Goal: Task Accomplishment & Management: Complete application form

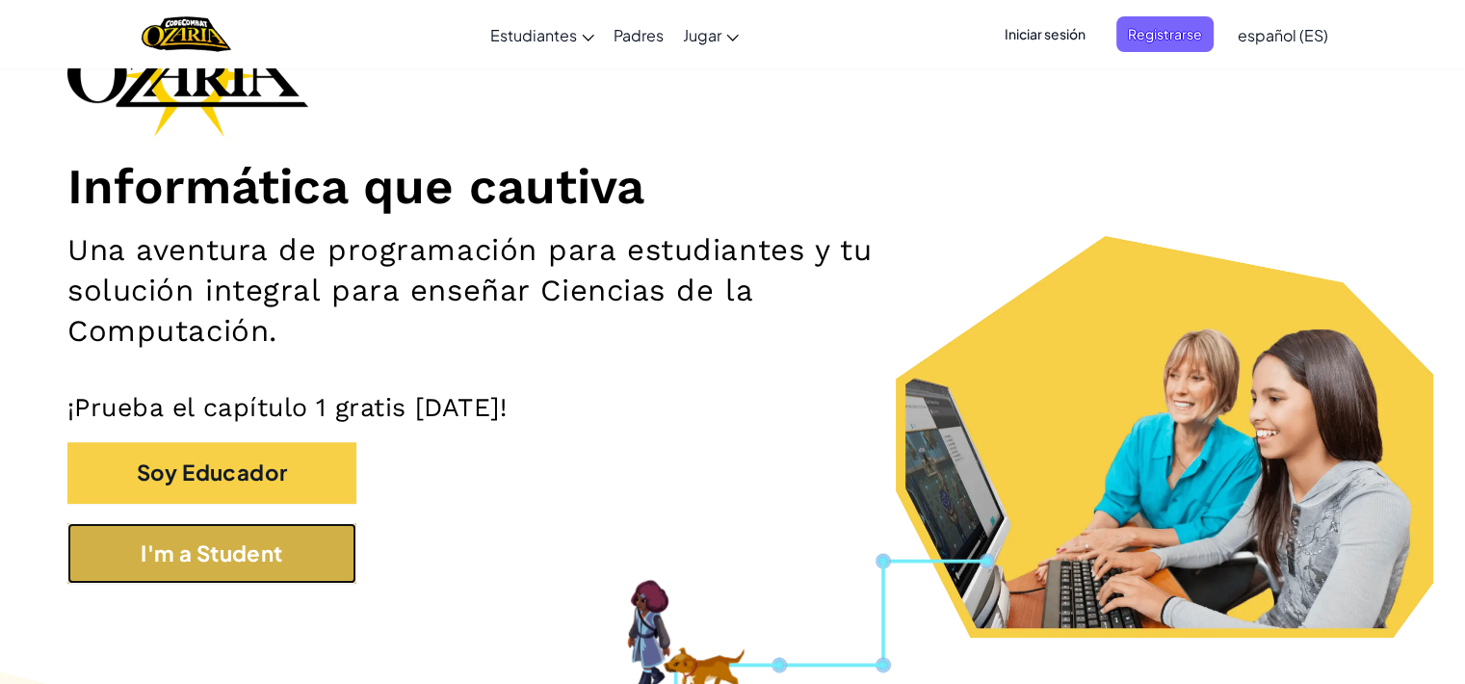
click at [233, 544] on button "I'm a Student" at bounding box center [211, 553] width 289 height 61
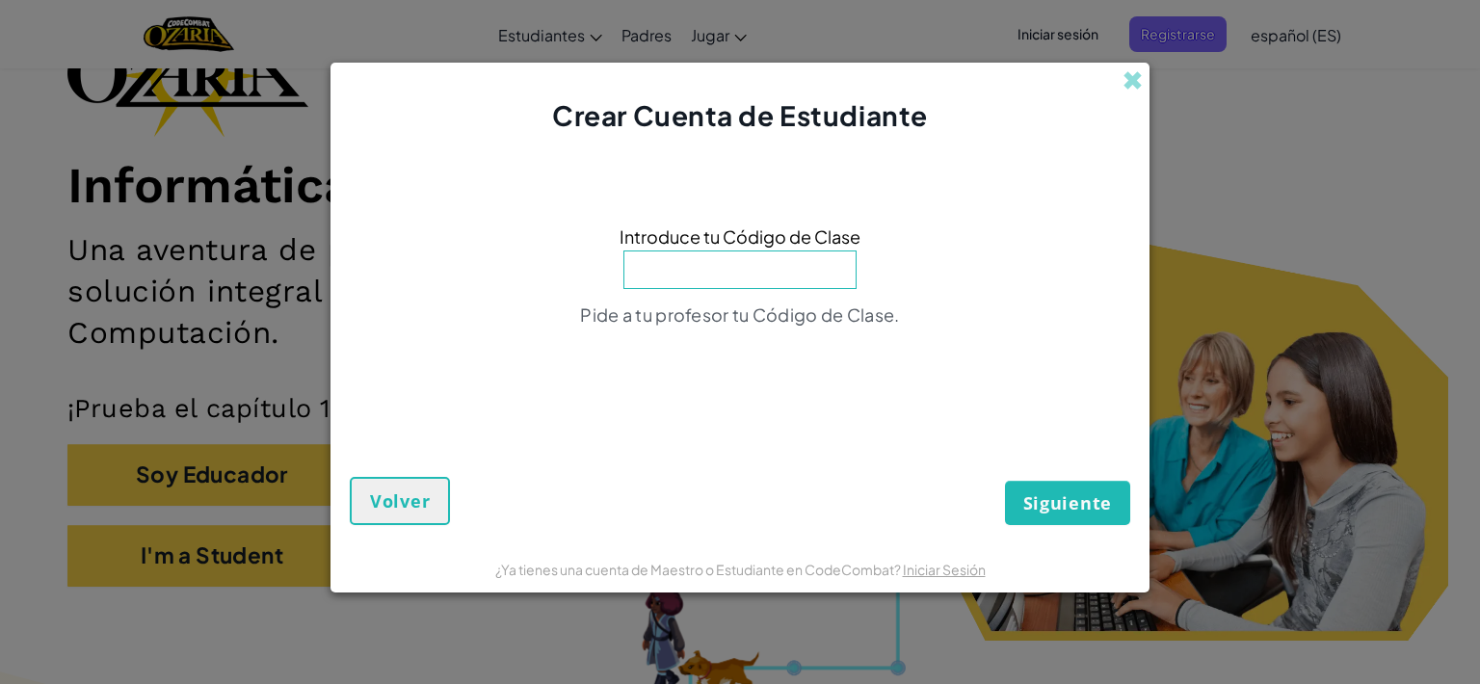
click at [796, 280] on input at bounding box center [739, 269] width 233 height 39
type input "EggLazyOld"
click at [1047, 492] on span "Siguiente" at bounding box center [1067, 502] width 89 height 23
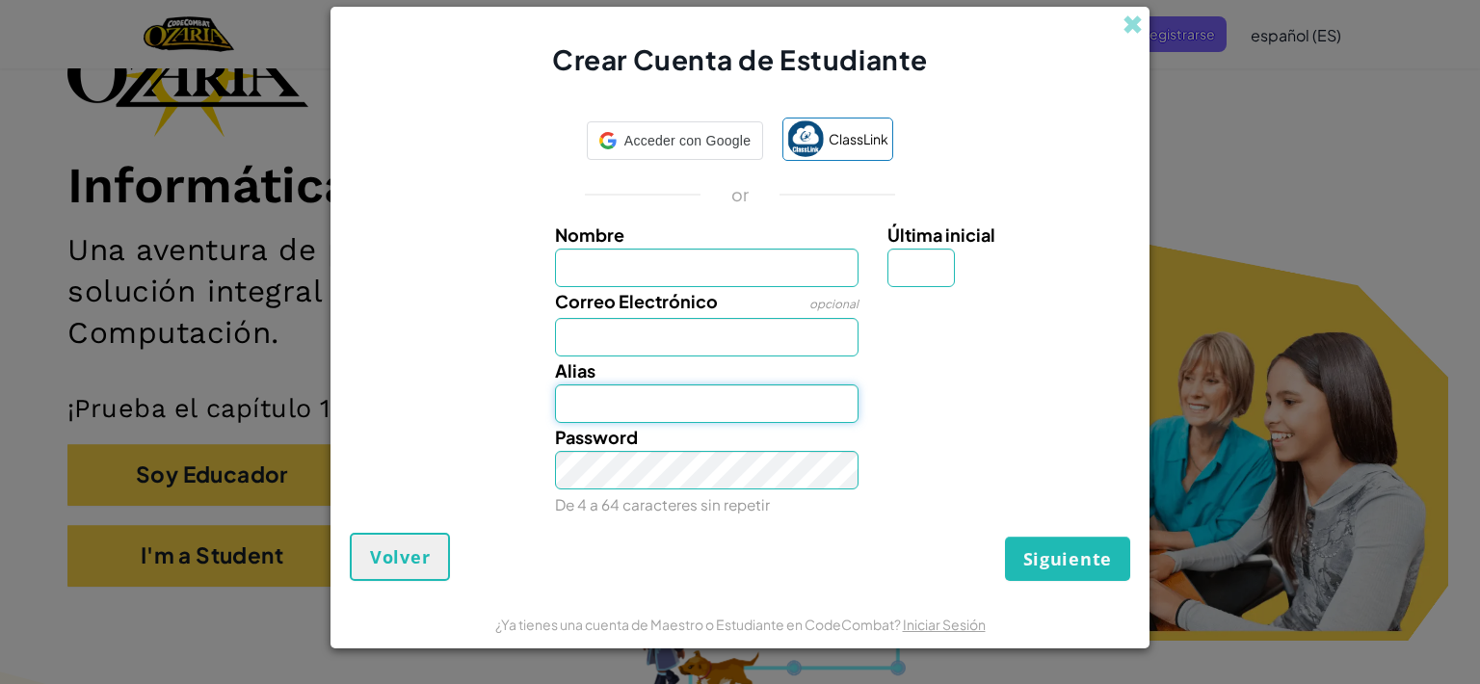
type input "JonathanL357"
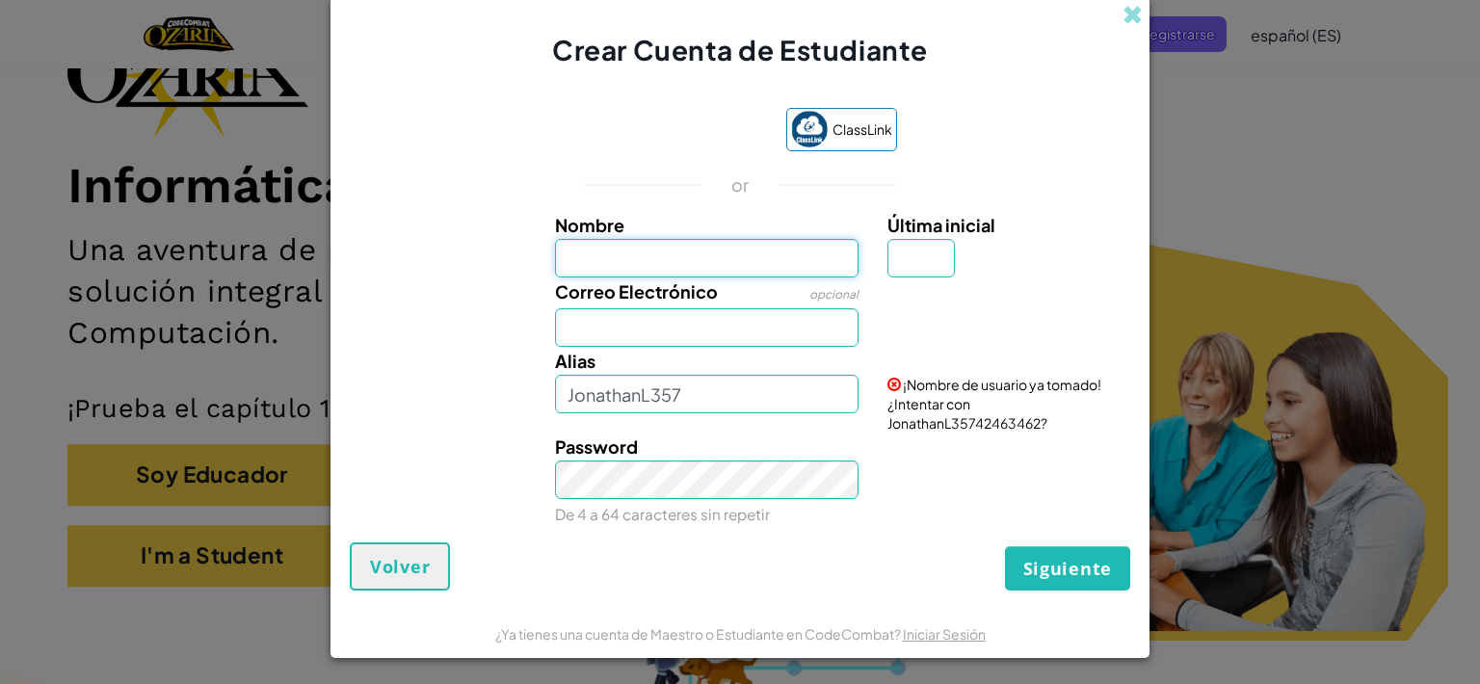
click at [667, 256] on input "Nombre" at bounding box center [707, 258] width 304 height 39
type input "Jona11joo"
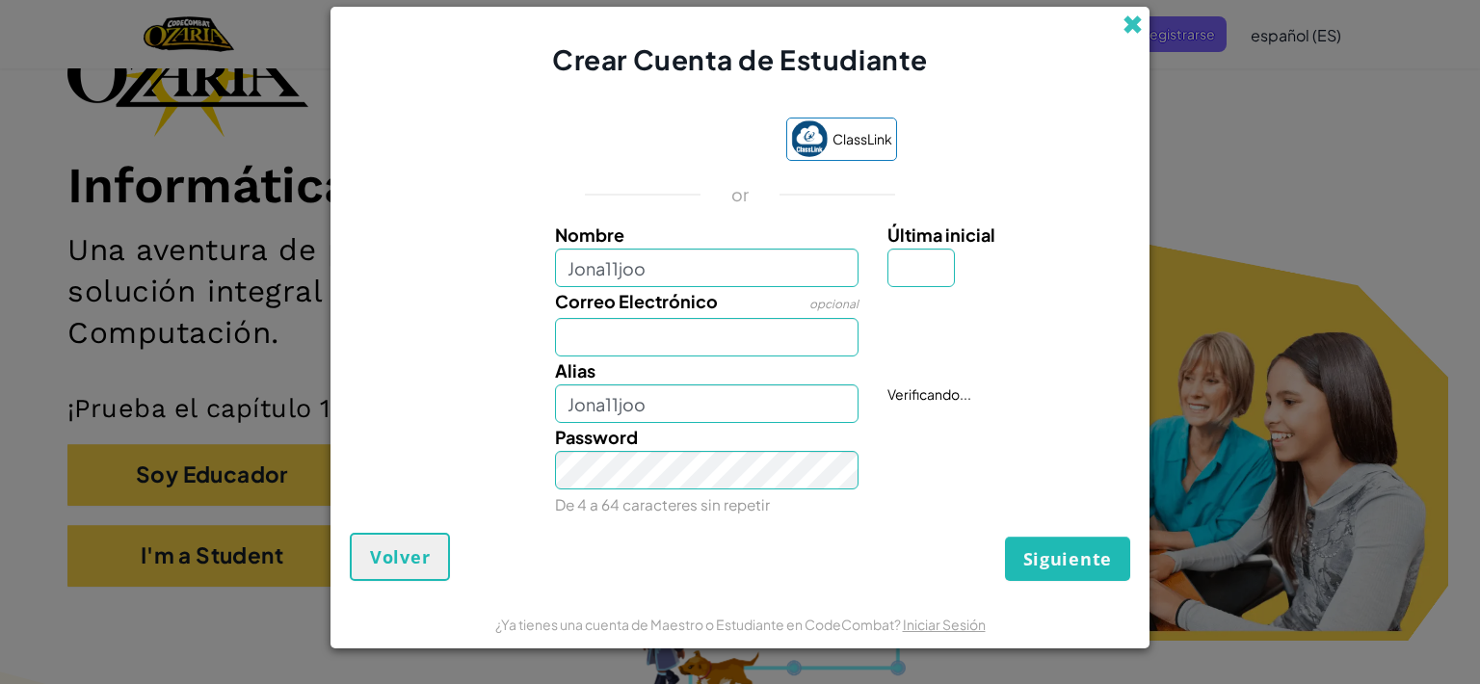
click at [1126, 10] on div "Crear Cuenta de Estudiante" at bounding box center [739, 43] width 819 height 72
click at [1126, 23] on span at bounding box center [1132, 24] width 20 height 20
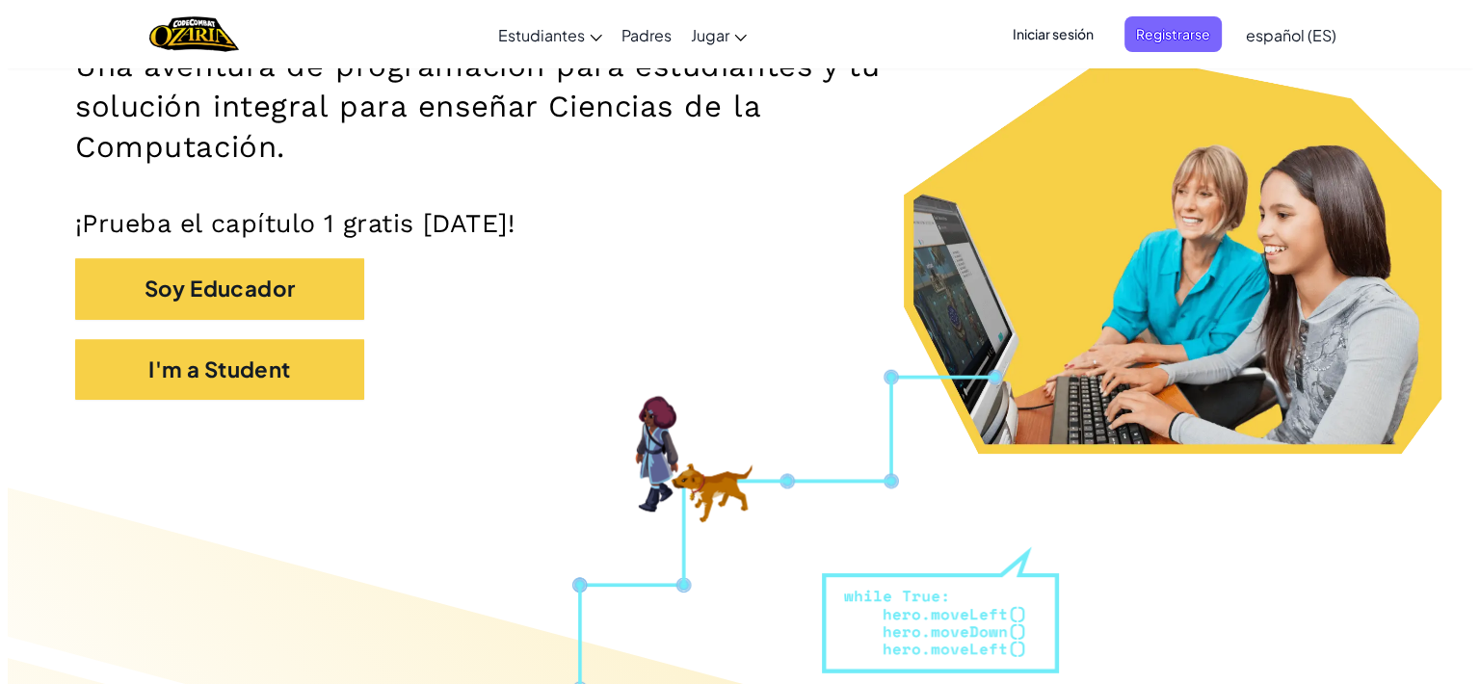
scroll to position [334, 0]
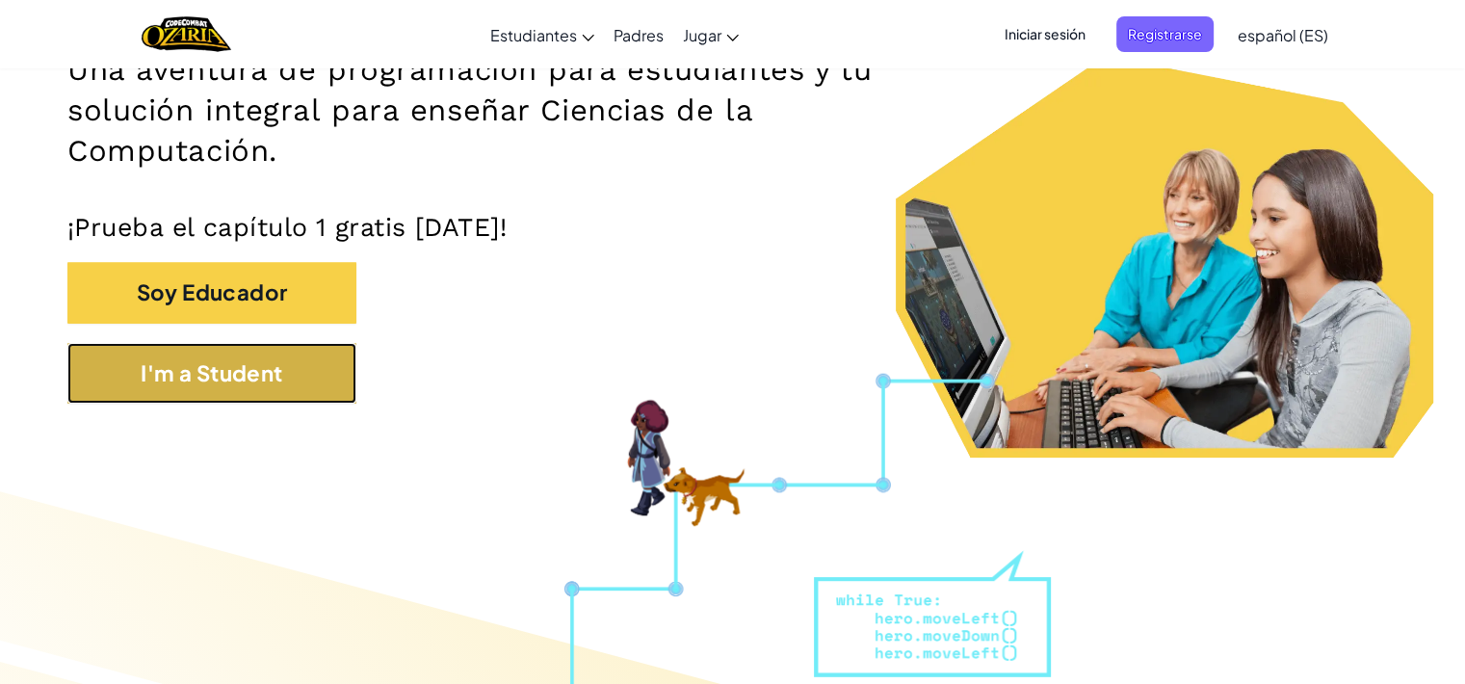
click at [269, 362] on button "I'm a Student" at bounding box center [211, 373] width 289 height 61
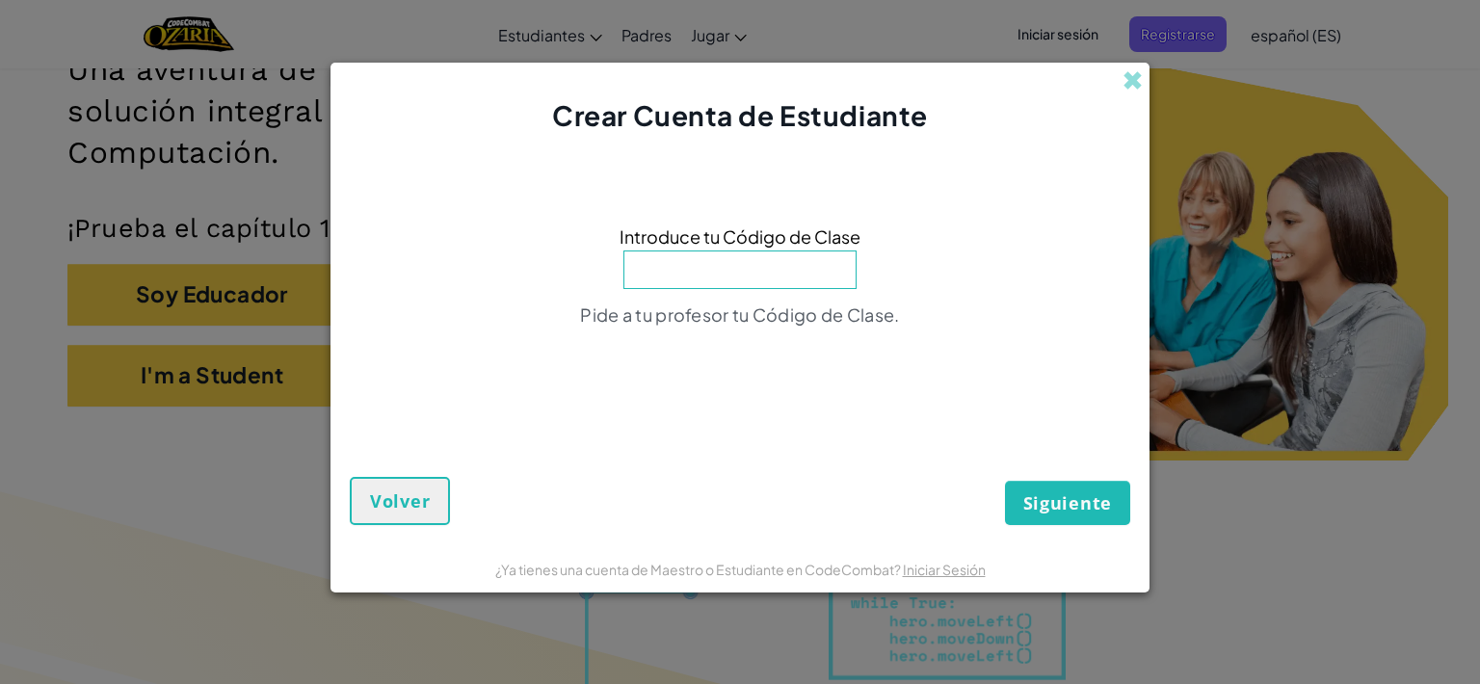
click at [700, 276] on input at bounding box center [739, 269] width 233 height 39
type input "EggLazyOld"
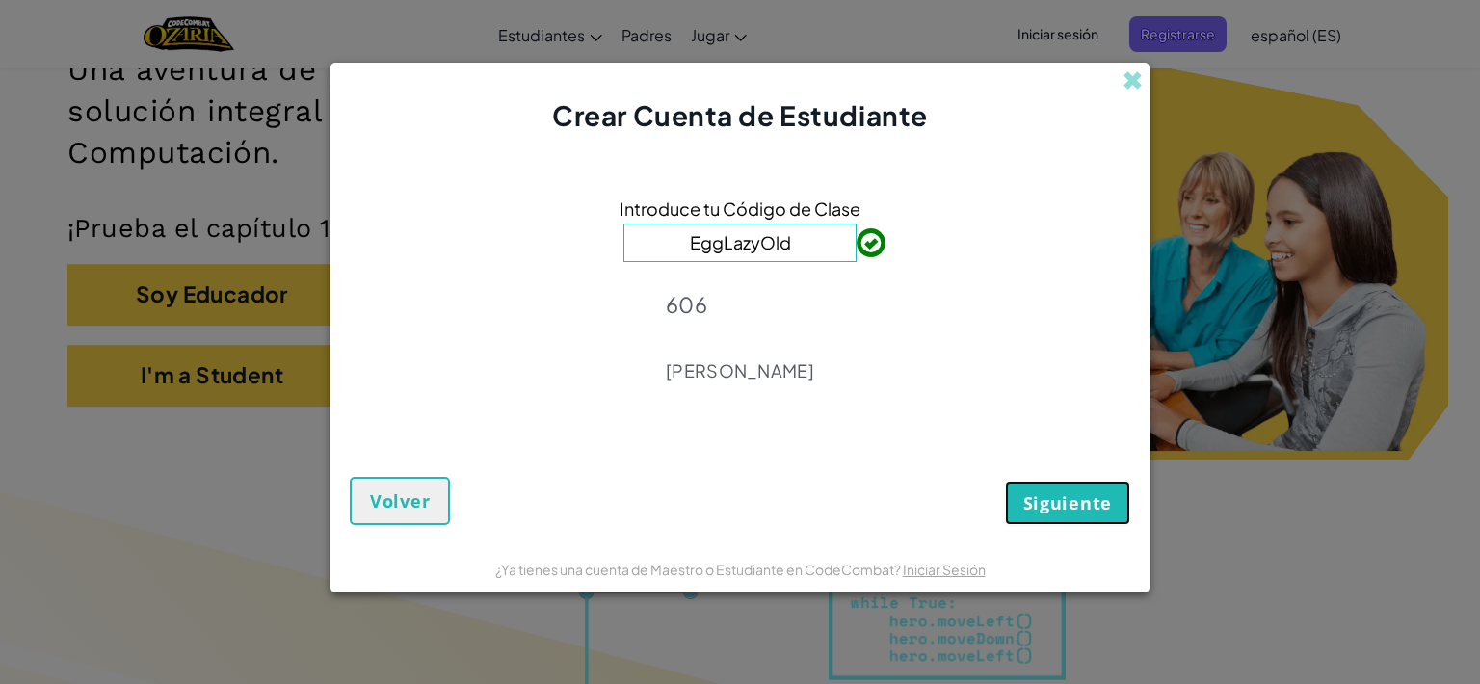
click at [1063, 510] on span "Siguiente" at bounding box center [1067, 502] width 89 height 23
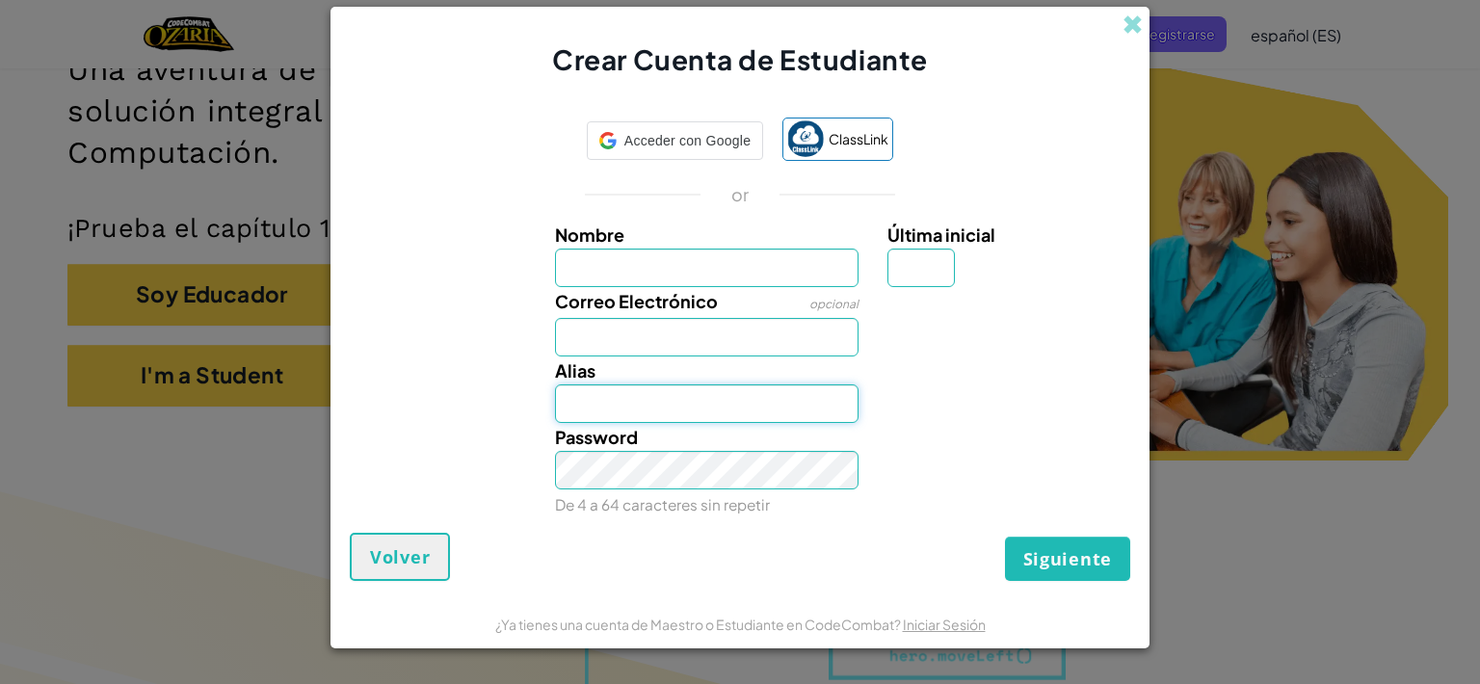
type input "Jona11joo"
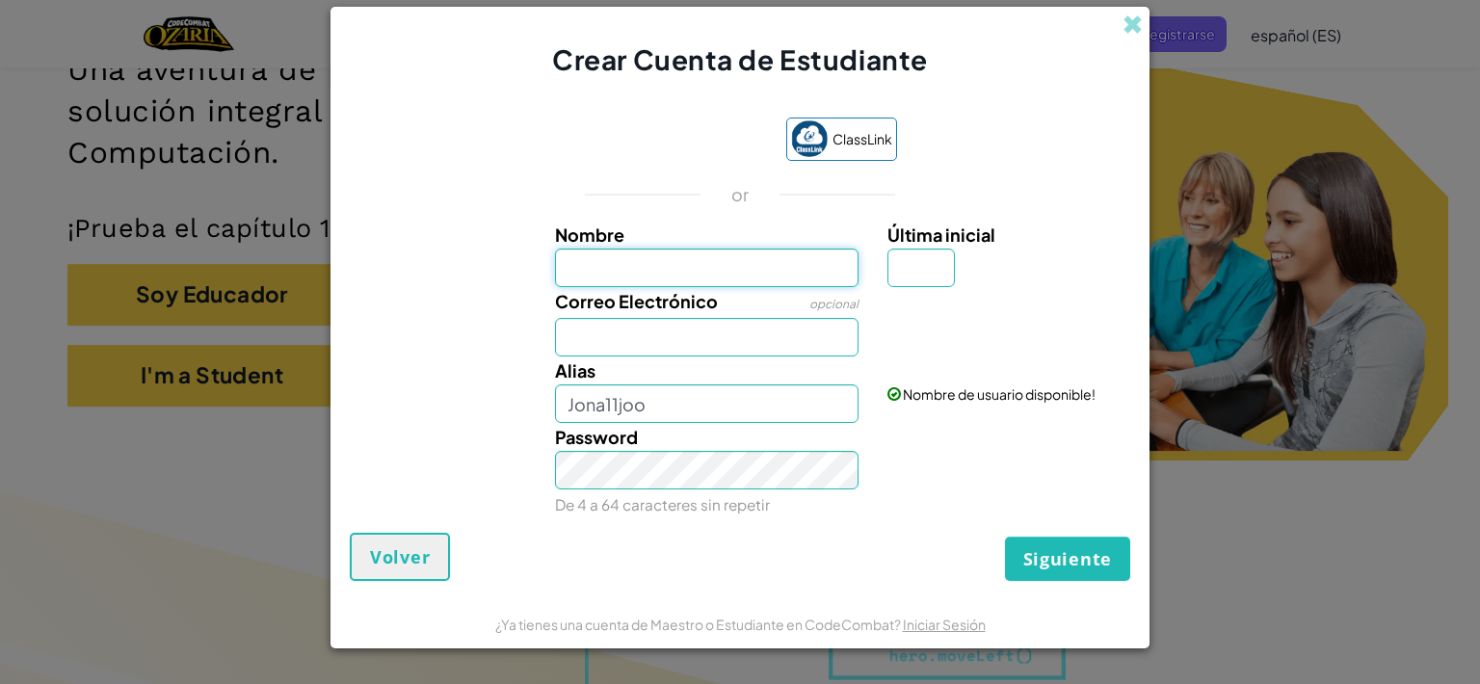
click at [750, 271] on input "Nombre" at bounding box center [707, 268] width 304 height 39
type input "[PERSON_NAME]"
click at [926, 264] on input "Última inicial" at bounding box center [920, 268] width 67 height 39
type input "L"
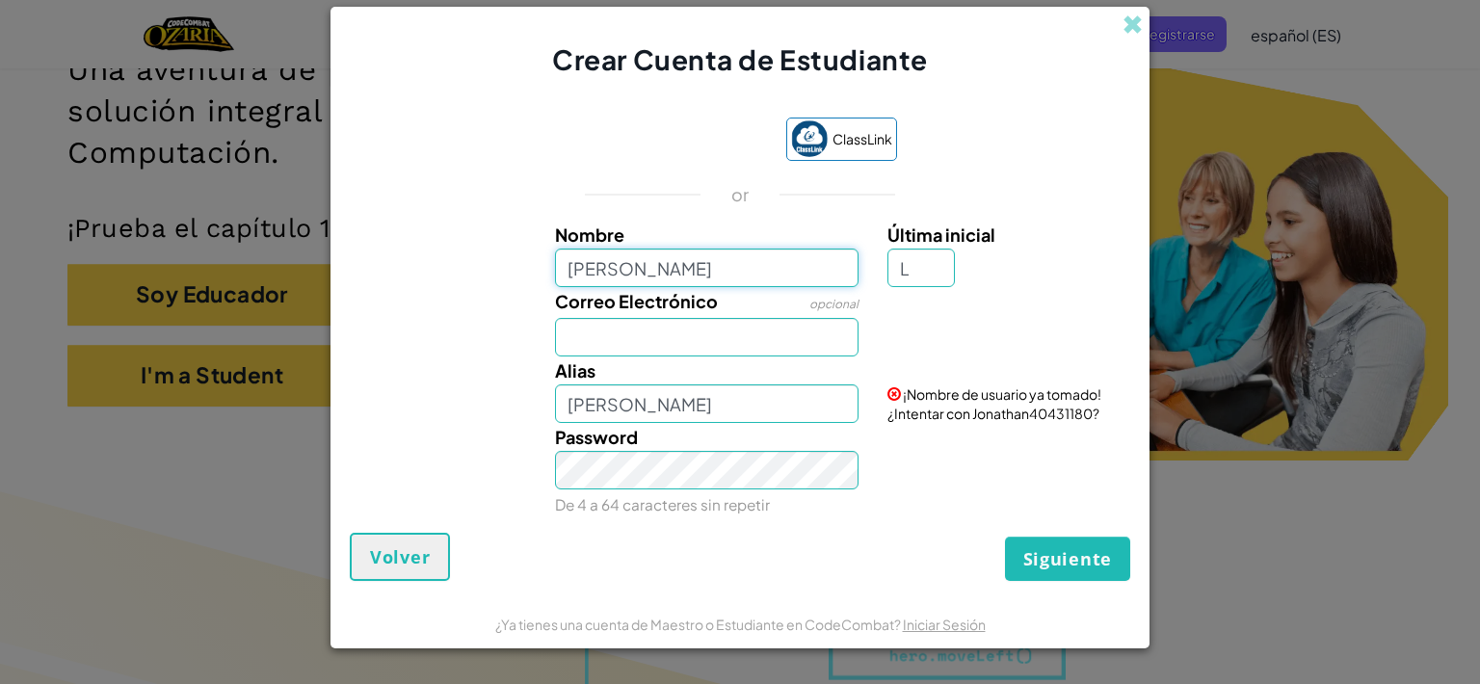
type input "JonathanL"
click at [701, 273] on input "[PERSON_NAME]" at bounding box center [707, 268] width 304 height 39
type input "[EMAIL_ADDRESS][DOMAIN_NAME]"
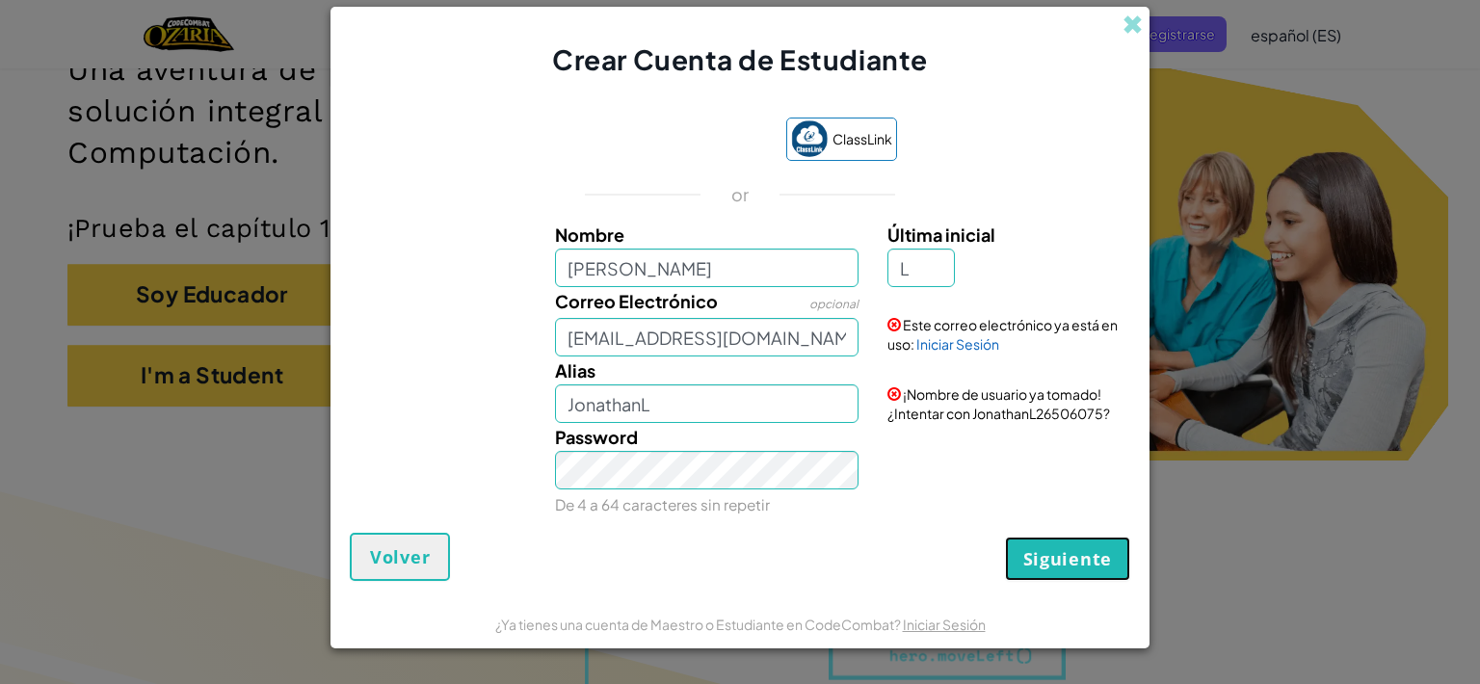
click at [1039, 544] on button "Siguiente" at bounding box center [1067, 559] width 125 height 44
click at [1039, 544] on button "Crear una cuenta" at bounding box center [1030, 559] width 198 height 44
click at [1128, 28] on span at bounding box center [1132, 24] width 20 height 20
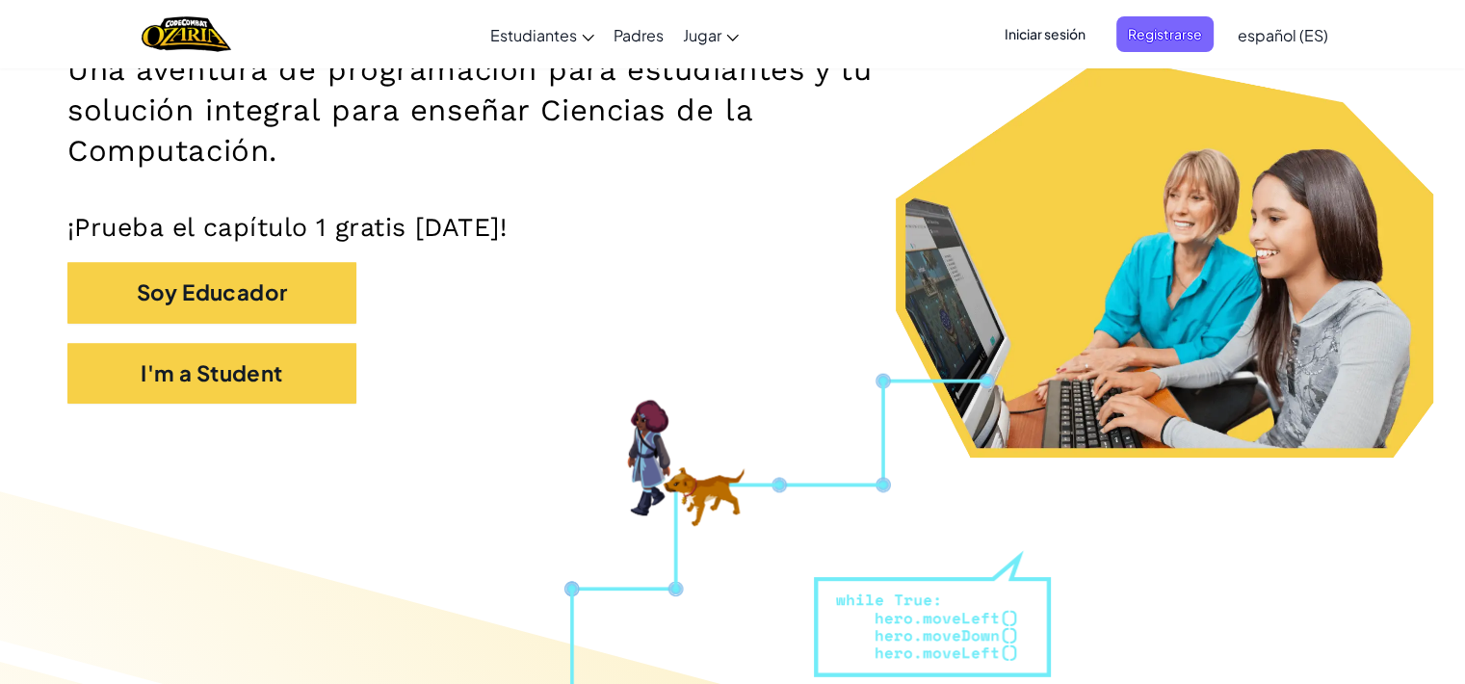
click at [1067, 32] on span "Iniciar sesión" at bounding box center [1045, 34] width 104 height 36
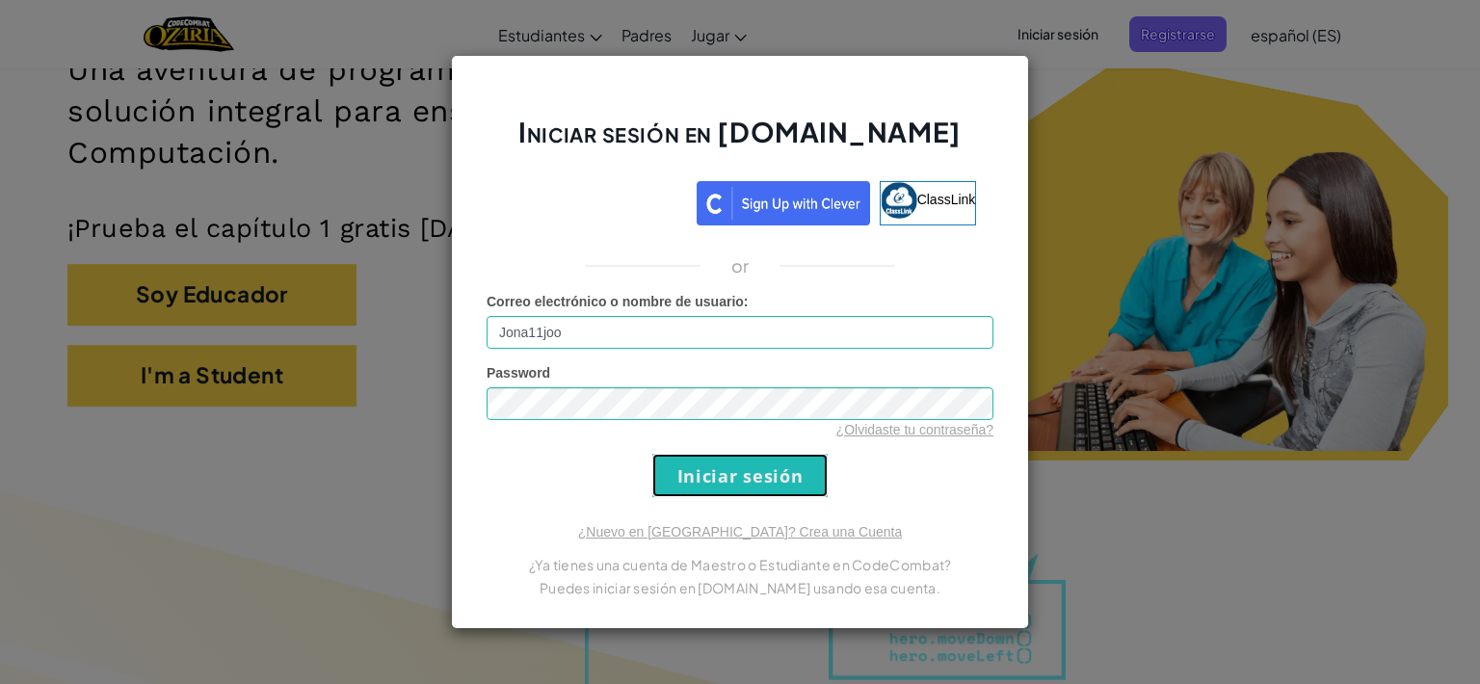
click at [698, 465] on input "Iniciar sesión" at bounding box center [739, 475] width 175 height 43
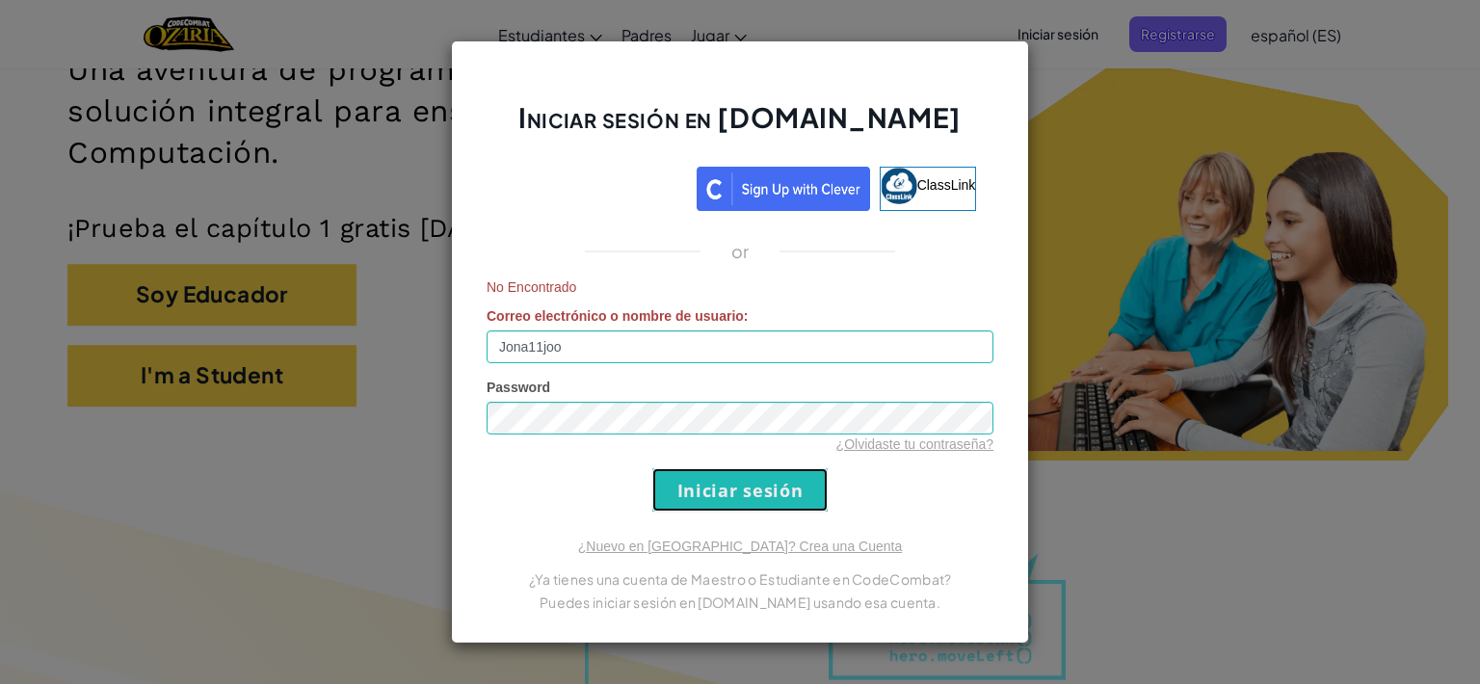
click at [713, 470] on input "Iniciar sesión" at bounding box center [739, 489] width 175 height 43
drag, startPoint x: 626, startPoint y: 333, endPoint x: 518, endPoint y: 323, distance: 108.4
click at [518, 323] on div "No Encontrado Correo electrónico o nombre de usuario : Jona11joo" at bounding box center [739, 320] width 507 height 86
type input "J"
click at [665, 475] on input "Iniciar sesión" at bounding box center [739, 489] width 175 height 43
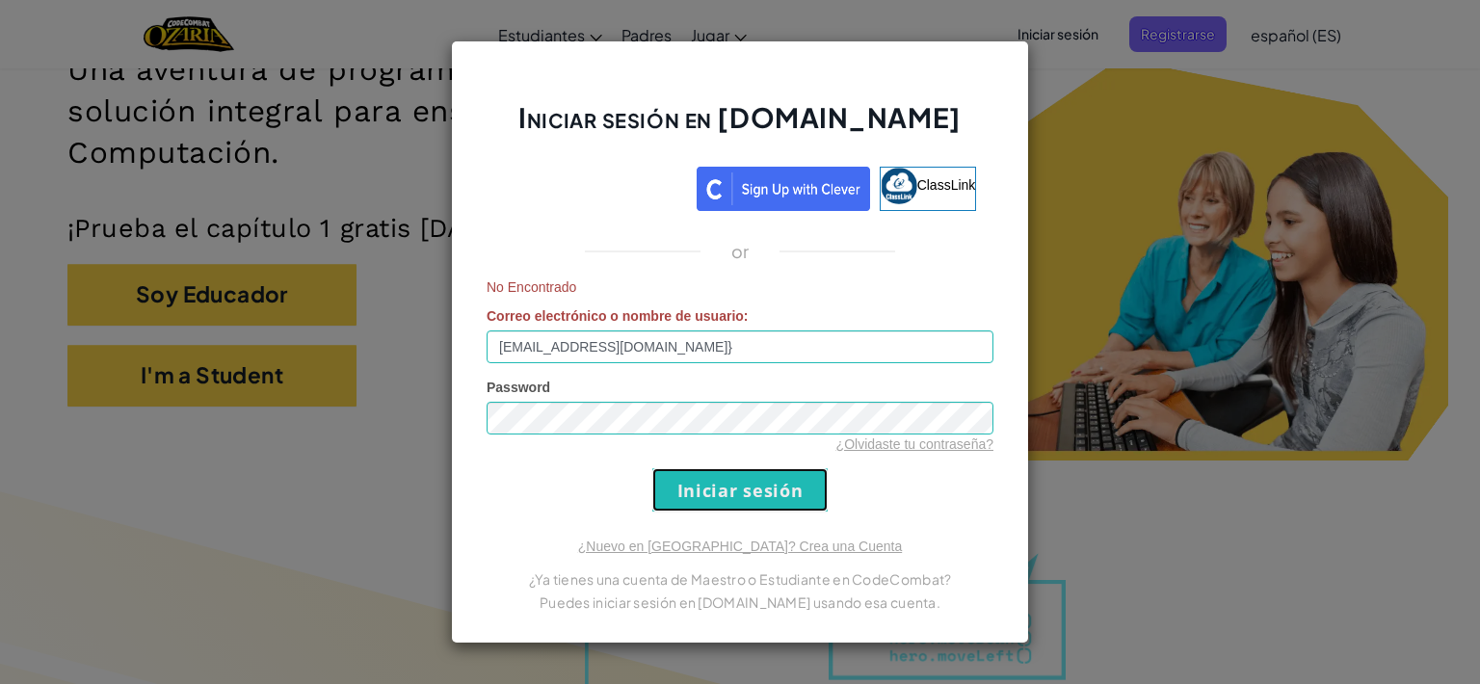
click at [665, 475] on input "Iniciar sesión" at bounding box center [739, 489] width 175 height 43
click at [858, 521] on div "Iniciar sesión en [DOMAIN_NAME] ClassLink or No Encontrado Correo electrónico o…" at bounding box center [740, 341] width 578 height 603
click at [790, 503] on input "Iniciar sesión" at bounding box center [739, 489] width 175 height 43
click at [708, 349] on input "[EMAIL_ADDRESS][DOMAIN_NAME]}" at bounding box center [739, 346] width 507 height 33
type input "[EMAIL_ADDRESS][DOMAIN_NAME]"
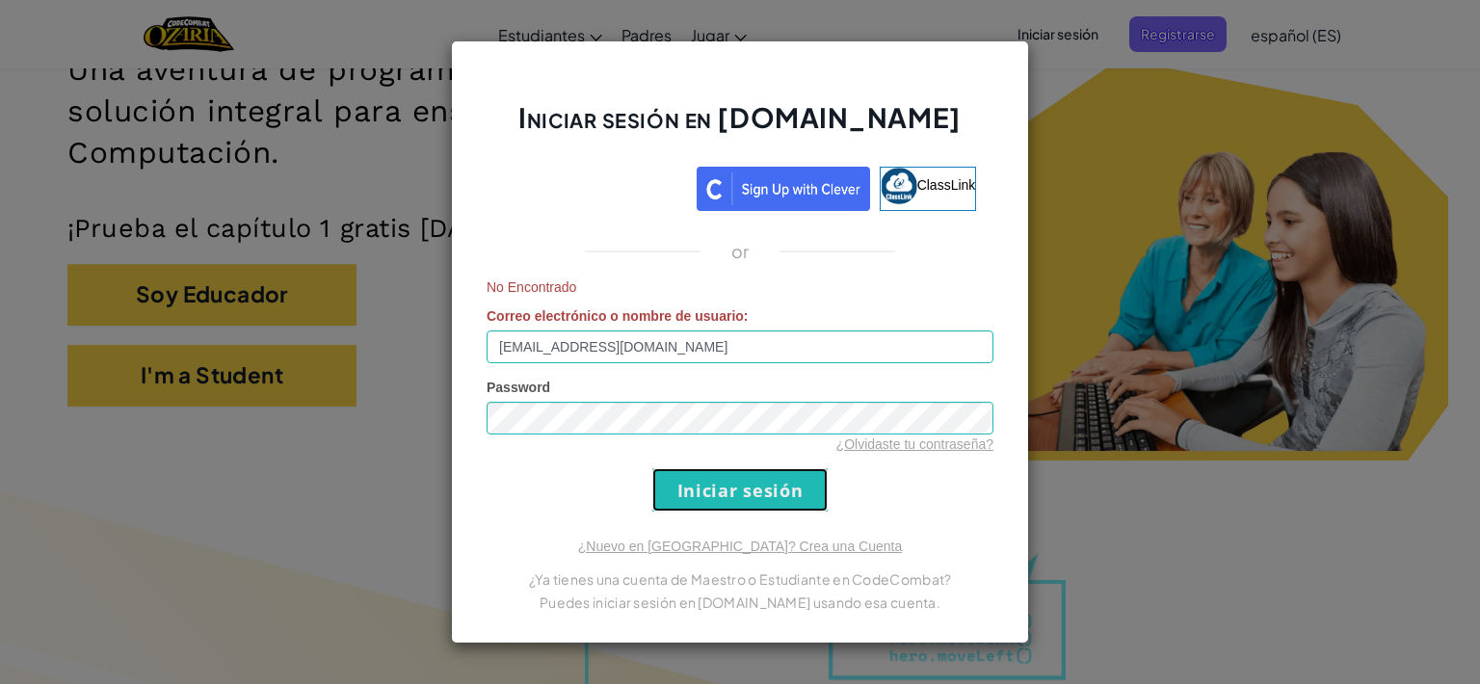
click at [741, 499] on input "Iniciar sesión" at bounding box center [739, 489] width 175 height 43
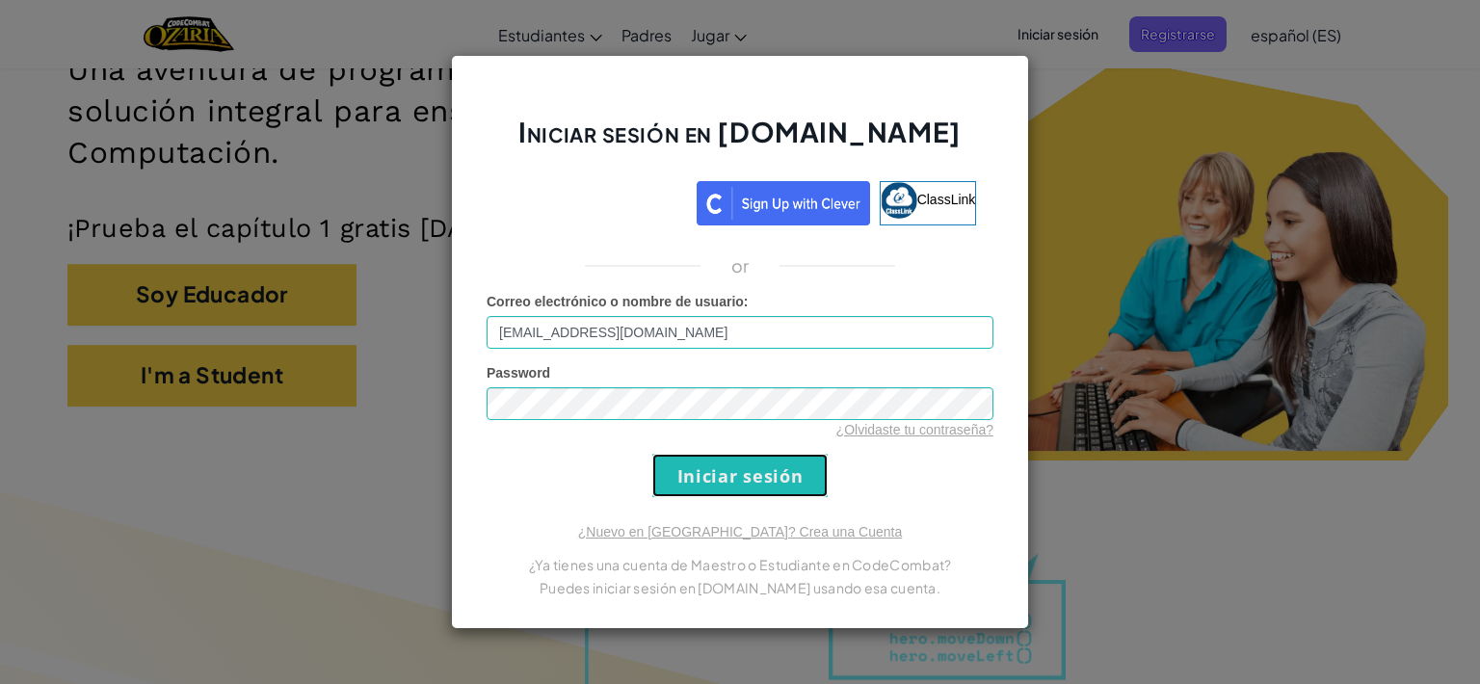
click at [740, 478] on input "Iniciar sesión" at bounding box center [739, 475] width 175 height 43
